Goal: Task Accomplishment & Management: Manage account settings

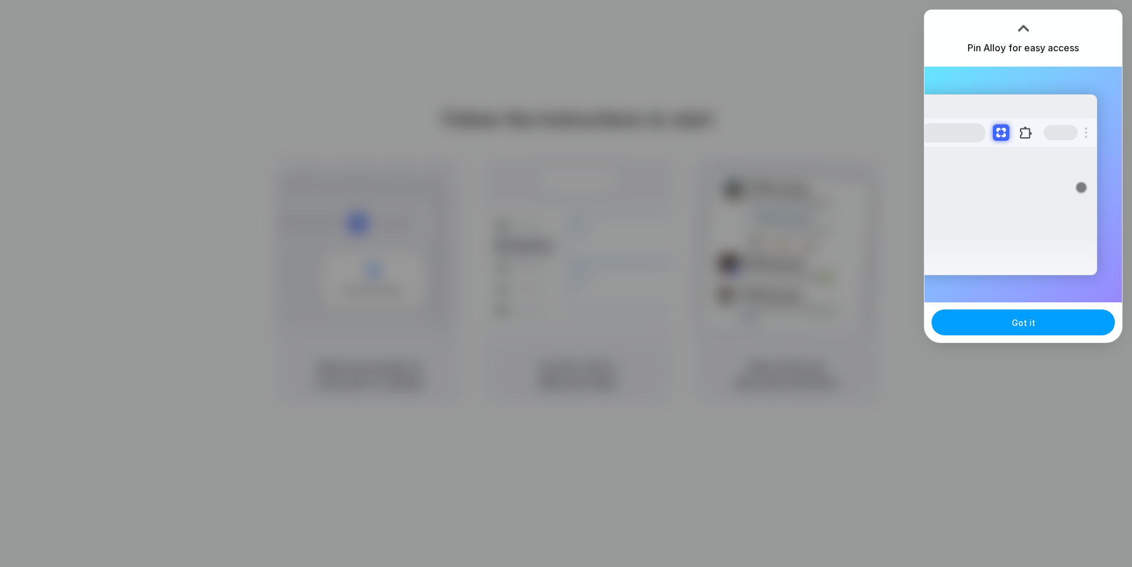
click at [1022, 319] on span "Got it" at bounding box center [1024, 323] width 24 height 12
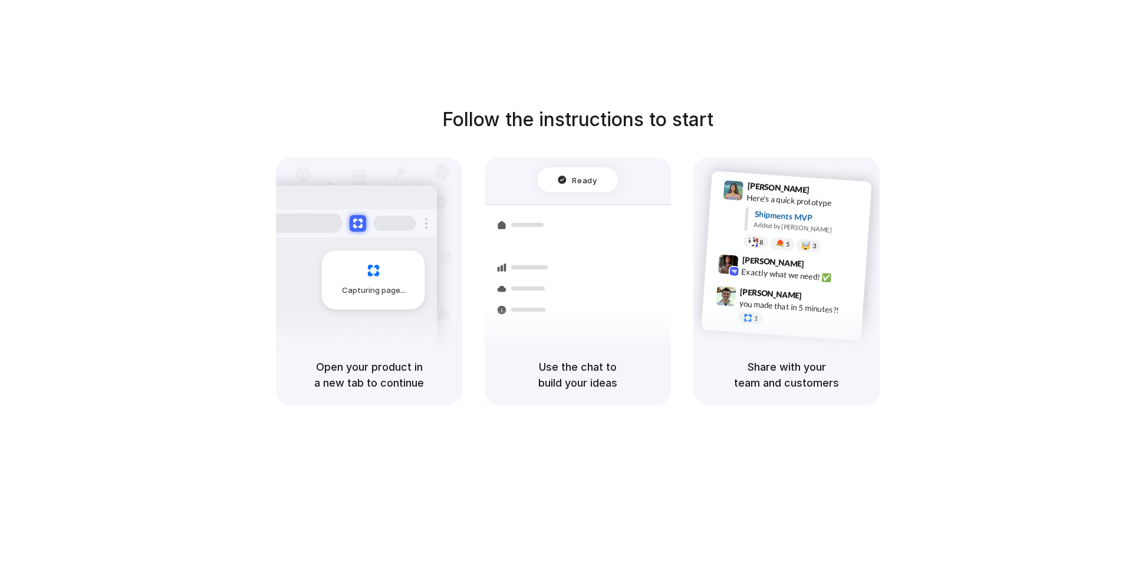
click at [566, 284] on div at bounding box center [566, 284] width 0 height 0
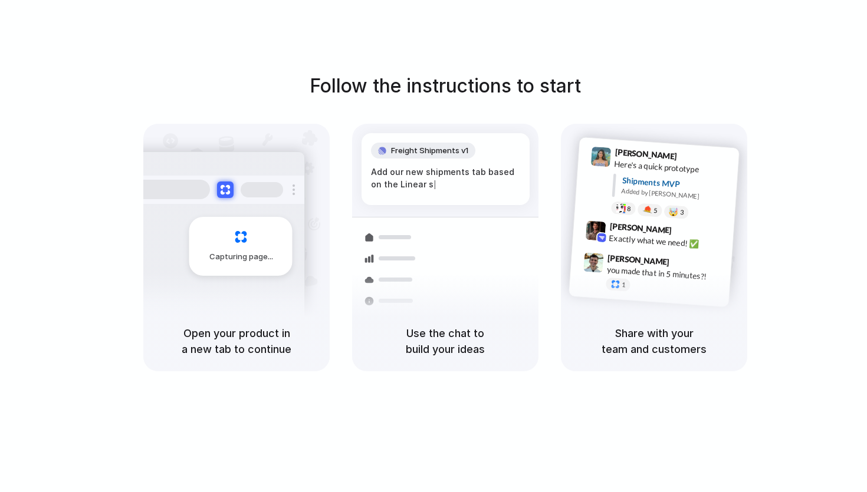
click at [433, 246] on div at bounding box center [433, 246] width 0 height 0
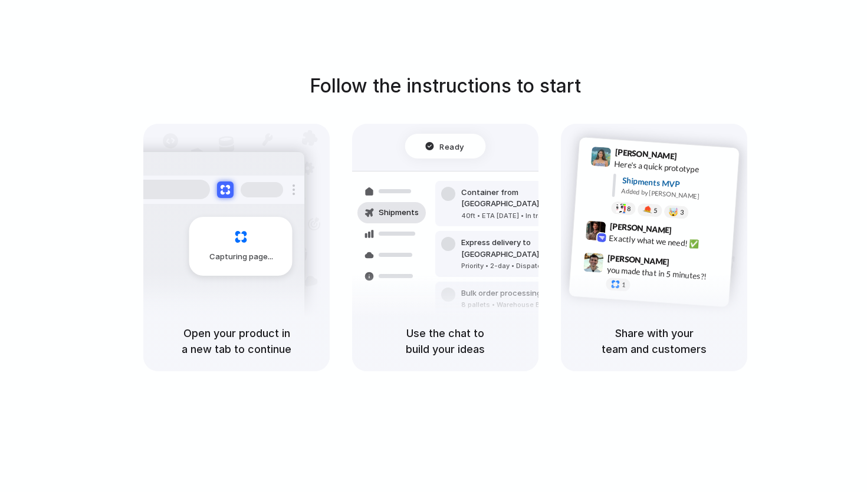
click at [656, 75] on div "Follow the instructions to start Capturing page Open your product in a new tab …" at bounding box center [445, 222] width 867 height 300
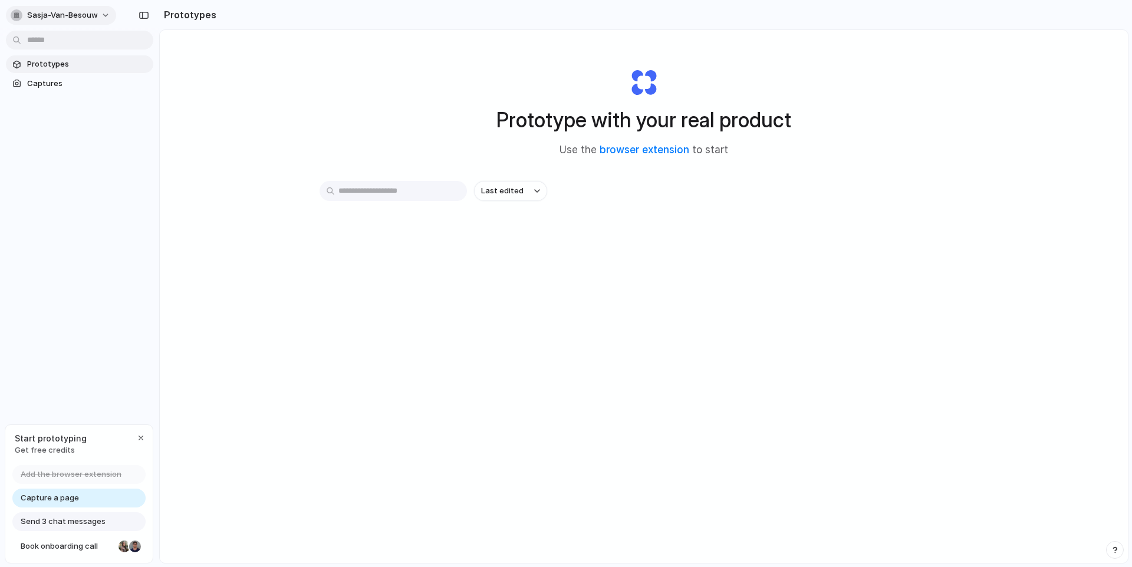
click at [106, 19] on button "sasja-van-besouw" at bounding box center [61, 15] width 110 height 19
click at [52, 42] on span "Settings" at bounding box center [43, 42] width 32 height 12
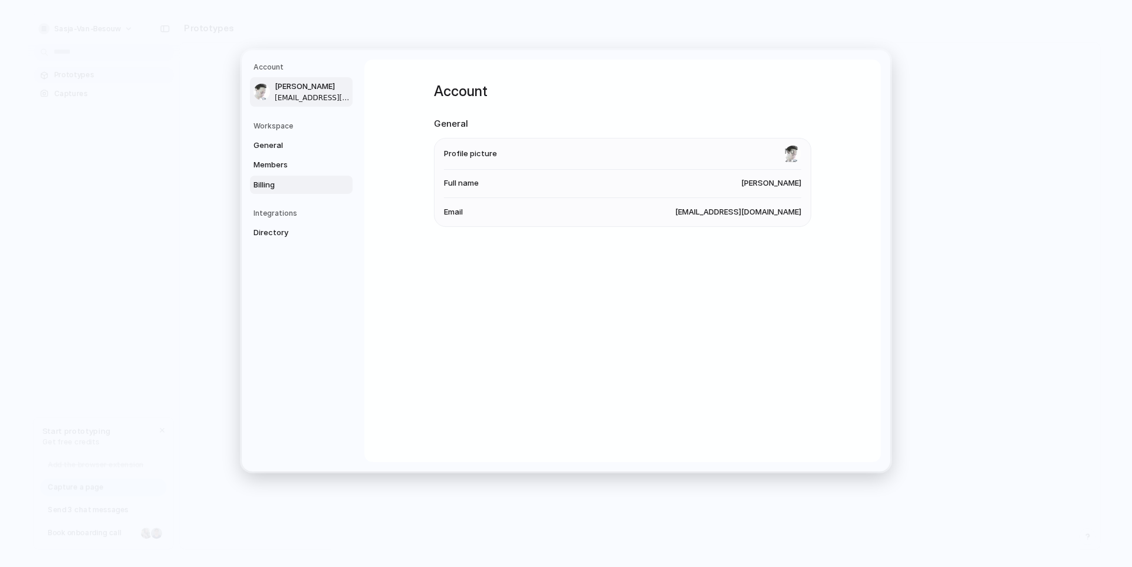
click at [264, 183] on span "Billing" at bounding box center [291, 185] width 75 height 12
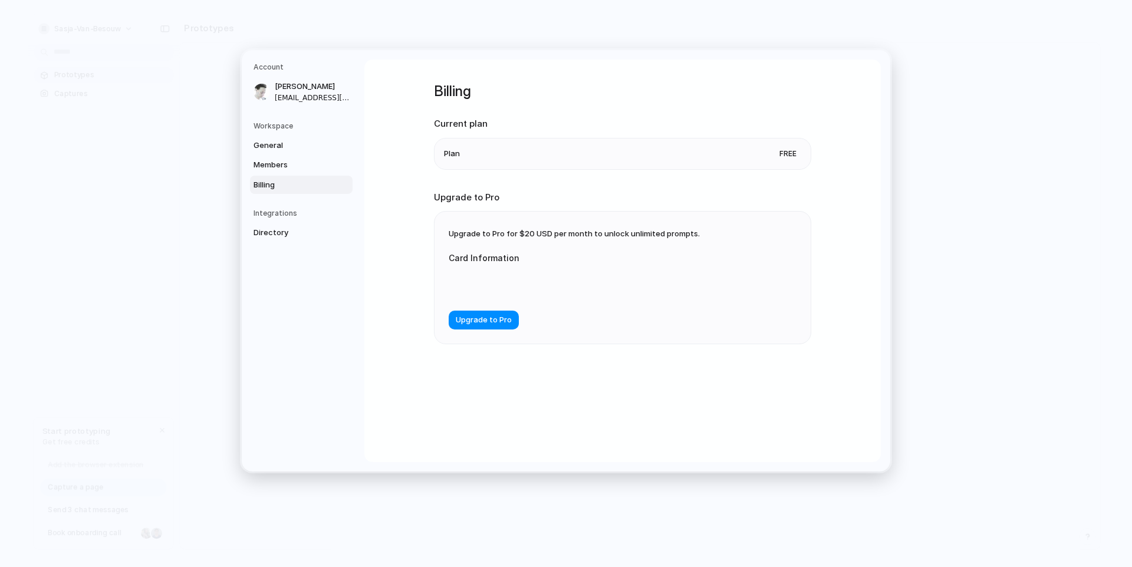
drag, startPoint x: 265, startPoint y: 66, endPoint x: 254, endPoint y: 57, distance: 14.7
click at [265, 65] on h5 "Account" at bounding box center [303, 67] width 99 height 11
click at [886, 53] on div "Account Sasja van Besouw vanbesouw@gmail.com Workspace General Members Billing …" at bounding box center [566, 261] width 649 height 422
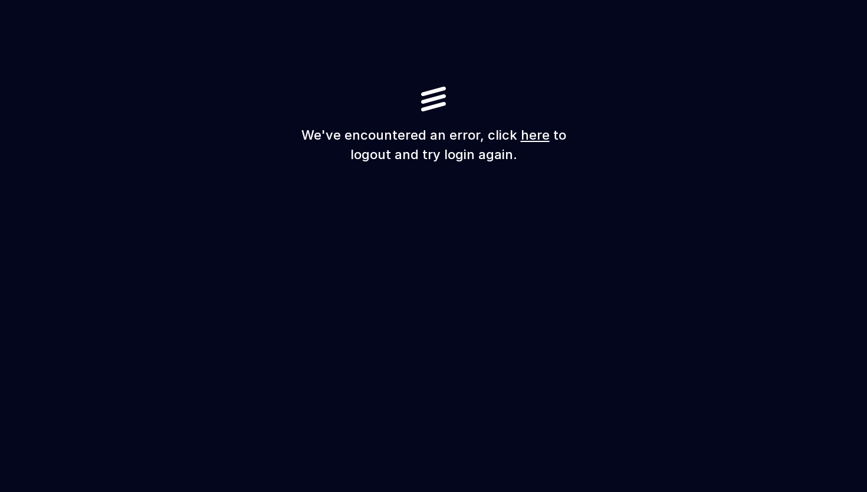
click at [528, 140] on link "here" at bounding box center [535, 134] width 29 height 15
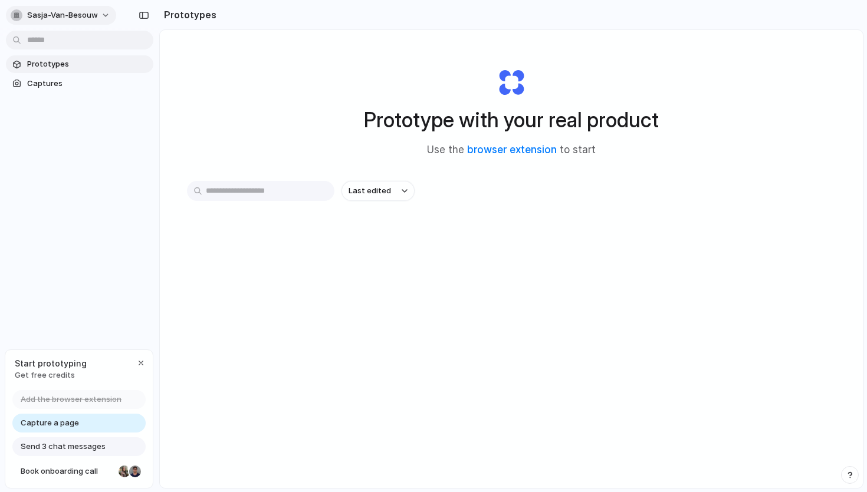
click at [74, 20] on span "sasja-van-besouw" at bounding box center [62, 15] width 71 height 12
click at [67, 58] on span "Invite members" at bounding box center [55, 61] width 57 height 12
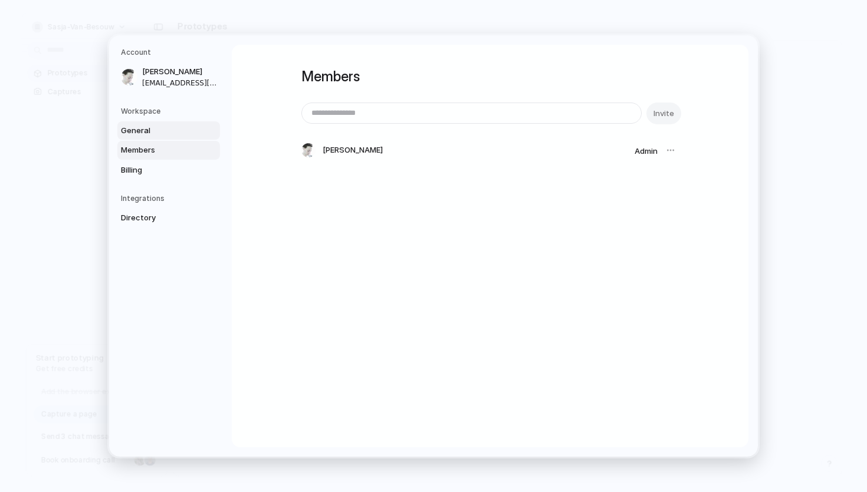
click at [144, 130] on span "General" at bounding box center [158, 131] width 75 height 12
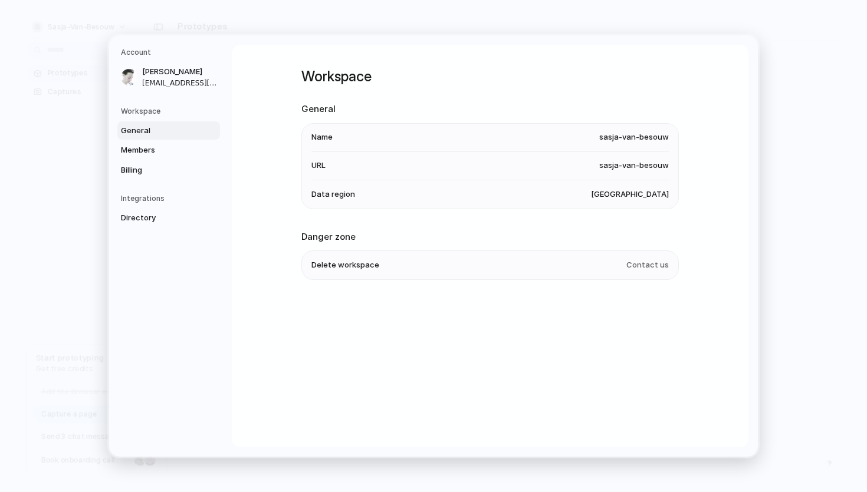
click at [651, 193] on span "[GEOGRAPHIC_DATA]" at bounding box center [630, 195] width 78 height 12
click at [127, 171] on span "Billing" at bounding box center [158, 171] width 75 height 12
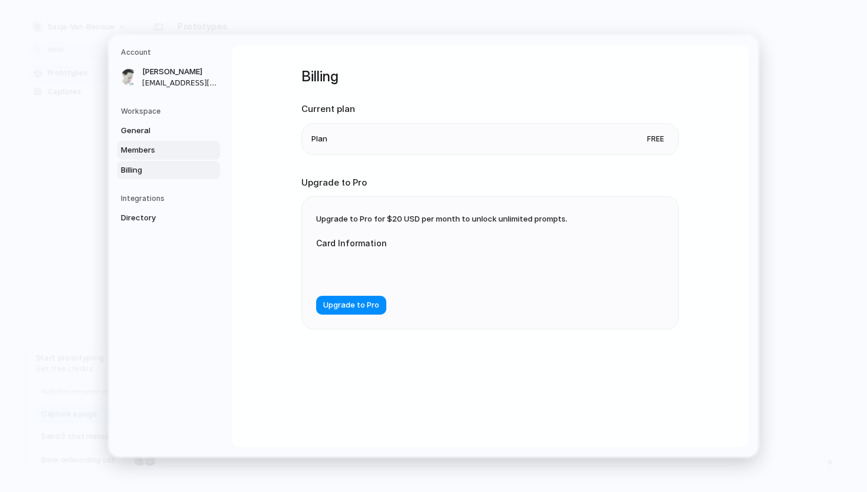
click at [130, 155] on span "Members" at bounding box center [158, 150] width 75 height 12
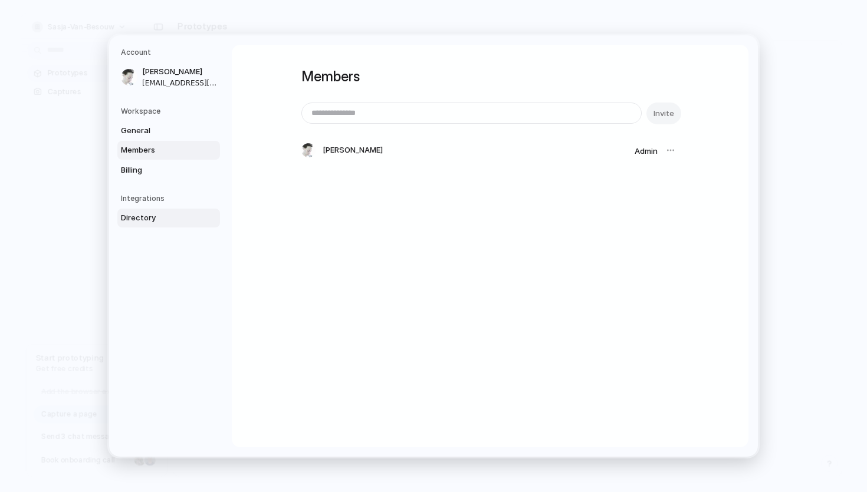
click at [137, 219] on span "Directory" at bounding box center [158, 218] width 75 height 12
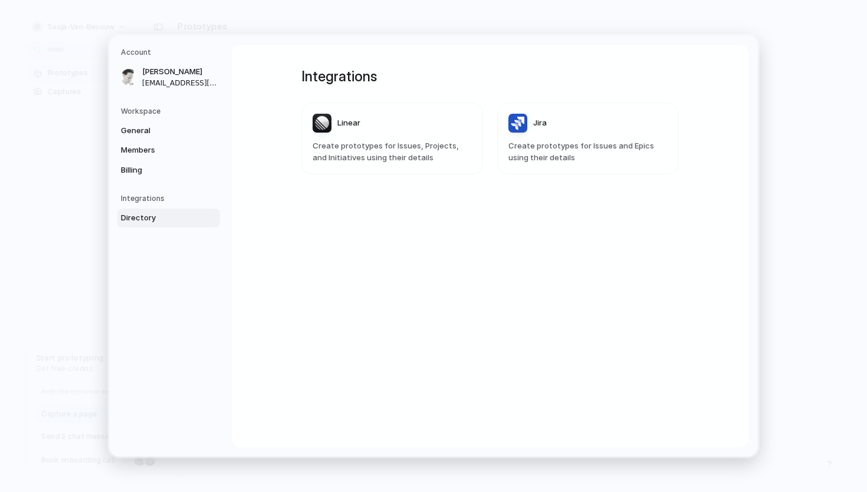
click at [140, 113] on h5 "Workspace" at bounding box center [170, 111] width 99 height 11
click at [133, 133] on span "General" at bounding box center [158, 131] width 75 height 12
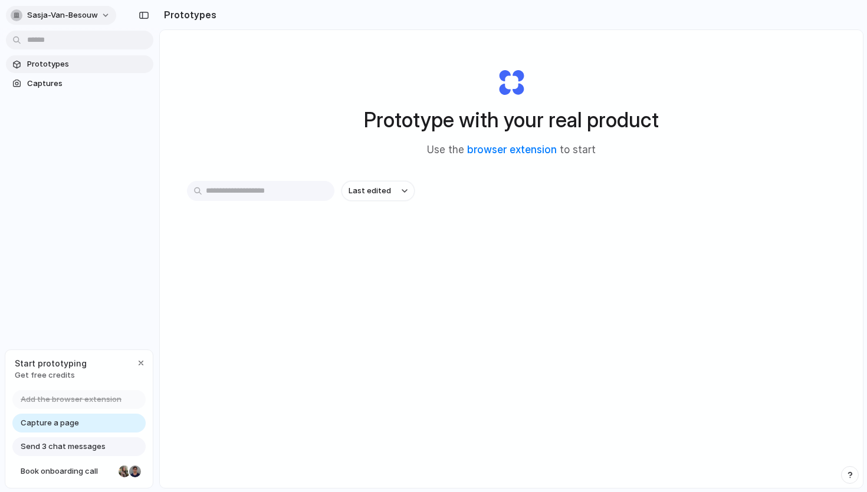
click at [49, 18] on span "sasja-van-besouw" at bounding box center [62, 15] width 71 height 12
click at [50, 99] on span "Sign out" at bounding box center [42, 99] width 31 height 12
